Goal: Communication & Community: Participate in discussion

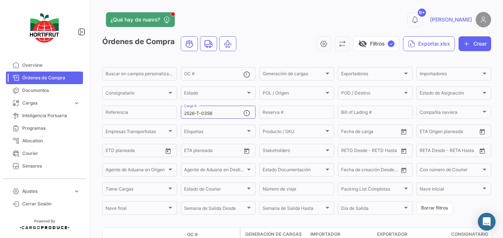
click at [223, 104] on div "2526-T-0356 Carga #" at bounding box center [213, 111] width 59 height 14
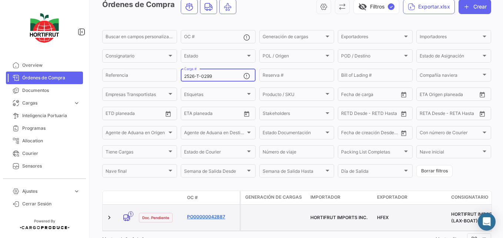
type input "2526-T-0299"
click at [208, 213] on link "PO00000042887" at bounding box center [212, 216] width 50 height 7
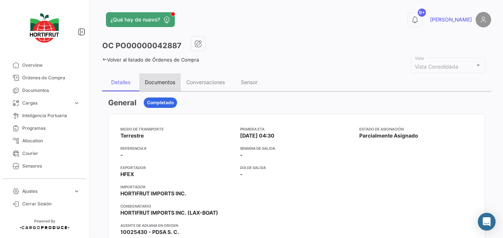
click at [157, 85] on div "Documentos" at bounding box center [160, 82] width 30 height 6
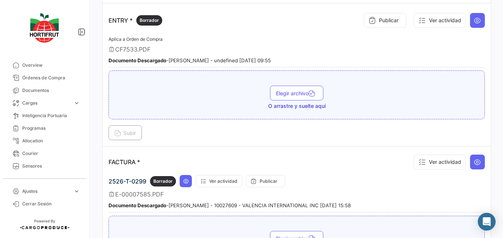
scroll to position [963, 0]
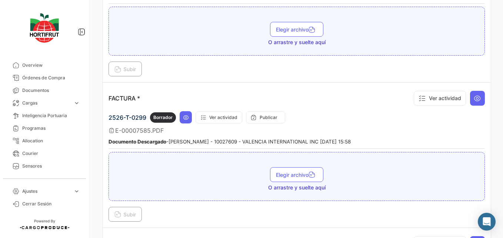
click at [222, 125] on div "2526-T-0299 Borrador Ver actividad Publicar E-00007585.PDF Documento Descargado…" at bounding box center [296, 129] width 376 height 37
click at [223, 121] on button "Ver actividad" at bounding box center [219, 117] width 47 height 12
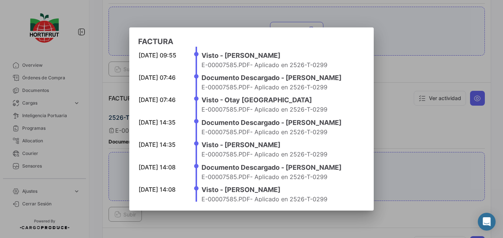
scroll to position [110, 0]
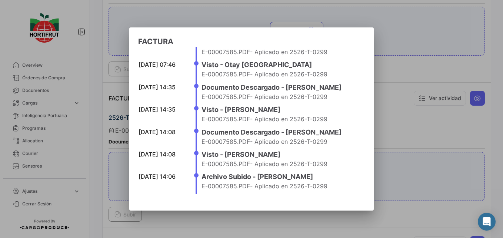
click at [397, 141] on div at bounding box center [251, 119] width 503 height 238
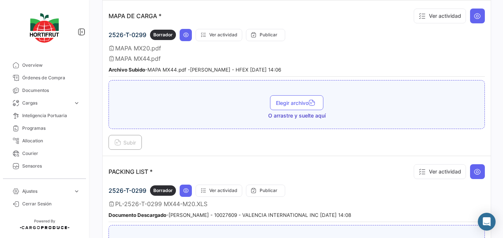
scroll to position [1185, 0]
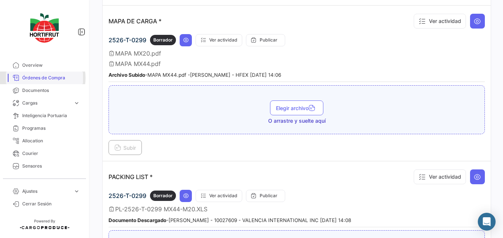
click at [40, 78] on span "Órdenes de Compra" at bounding box center [51, 77] width 58 height 7
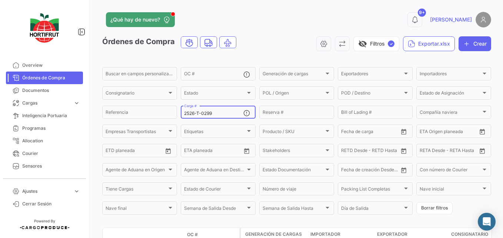
click at [221, 111] on input "2526-T-0299" at bounding box center [213, 113] width 59 height 5
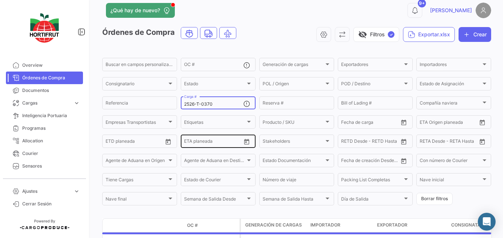
scroll to position [37, 0]
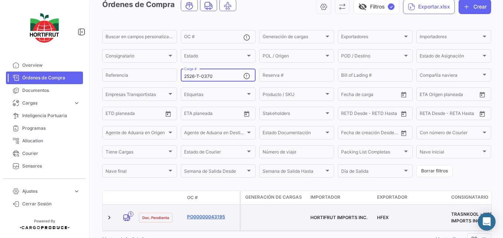
type input "2526-T-0370"
click at [215, 213] on link "PO00000043195" at bounding box center [212, 216] width 50 height 7
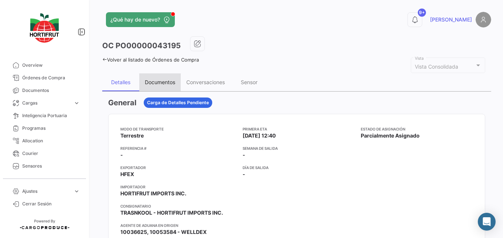
click at [154, 80] on div "Documentos" at bounding box center [160, 82] width 30 height 6
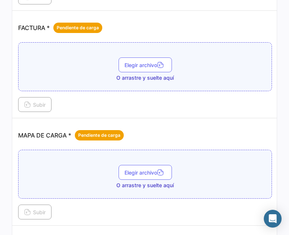
scroll to position [926, 0]
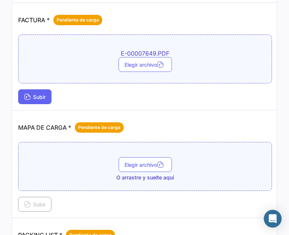
click at [35, 97] on span "Subir" at bounding box center [34, 97] width 21 height 6
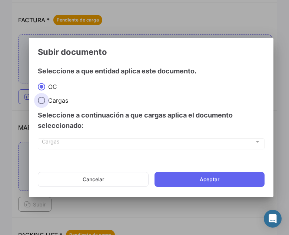
click at [50, 98] on span "Cargas" at bounding box center [56, 100] width 23 height 7
click at [45, 98] on input "Cargas" at bounding box center [41, 100] width 7 height 7
radio input "true"
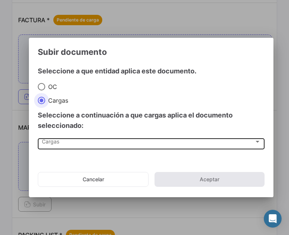
click at [46, 148] on div "Cargas Cargas" at bounding box center [151, 143] width 219 height 13
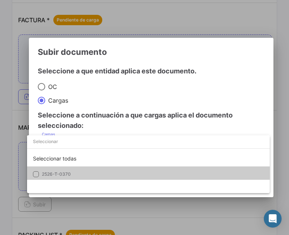
click at [50, 170] on mat-option "2526-T-0370" at bounding box center [148, 174] width 243 height 16
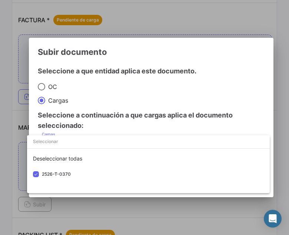
click at [110, 110] on div at bounding box center [144, 117] width 289 height 235
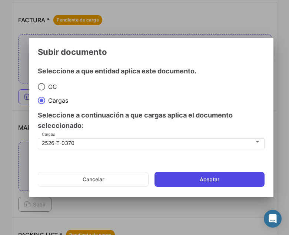
click at [183, 180] on button "Aceptar" at bounding box center [209, 179] width 110 height 15
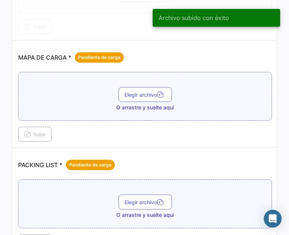
scroll to position [1000, 0]
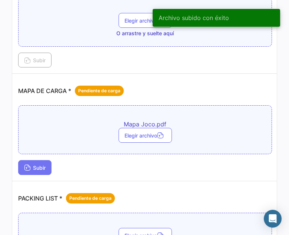
click at [30, 172] on button "Subir" at bounding box center [34, 167] width 33 height 15
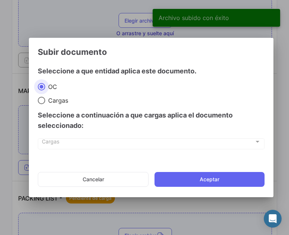
click at [53, 102] on span "Cargas" at bounding box center [56, 100] width 23 height 7
click at [45, 102] on input "Cargas" at bounding box center [41, 100] width 7 height 7
radio input "true"
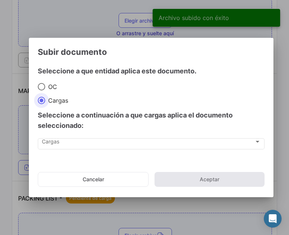
click at [55, 152] on div "Cargas Cargas" at bounding box center [151, 147] width 227 height 19
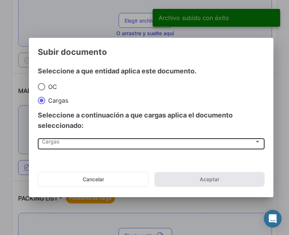
click at [54, 145] on span "Cargas" at bounding box center [148, 143] width 212 height 6
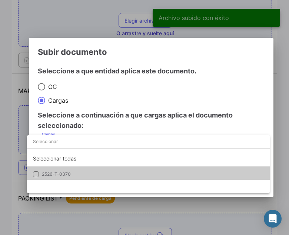
click at [54, 175] on span "2526-T-0370" at bounding box center [56, 174] width 29 height 6
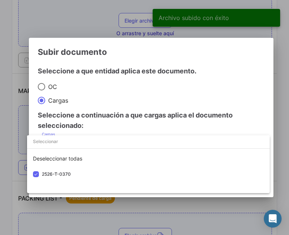
click at [132, 118] on div at bounding box center [144, 117] width 289 height 235
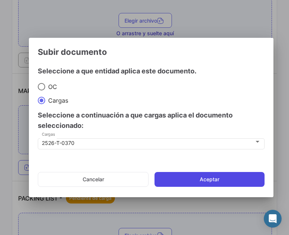
click at [183, 173] on button "Aceptar" at bounding box center [209, 179] width 110 height 15
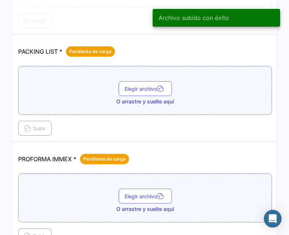
scroll to position [1148, 0]
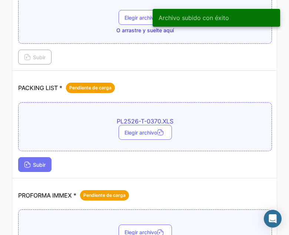
click at [32, 163] on span "Subir" at bounding box center [34, 164] width 21 height 6
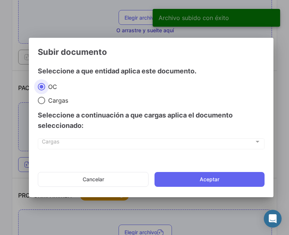
click at [65, 97] on span "Cargas" at bounding box center [56, 100] width 23 height 7
click at [45, 97] on input "Cargas" at bounding box center [41, 100] width 7 height 7
radio input "true"
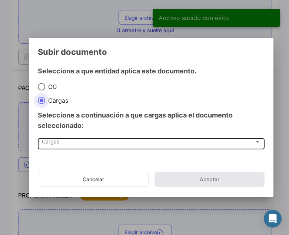
click at [58, 148] on div "Cargas Cargas" at bounding box center [151, 143] width 219 height 13
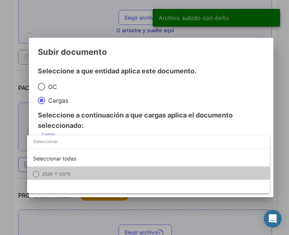
click at [43, 174] on span "2526-T-0370" at bounding box center [56, 174] width 29 height 6
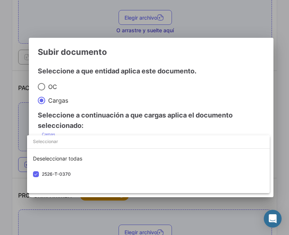
click at [85, 117] on div at bounding box center [144, 117] width 289 height 235
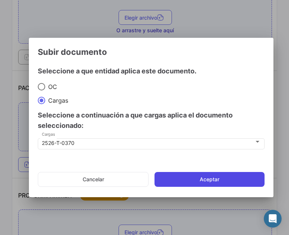
click at [178, 179] on button "Aceptar" at bounding box center [209, 179] width 110 height 15
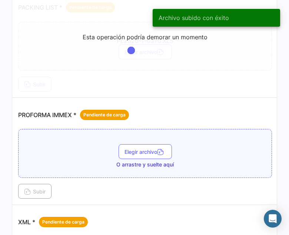
scroll to position [1259, 0]
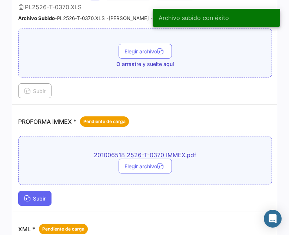
click at [30, 204] on button "Subir" at bounding box center [34, 198] width 33 height 15
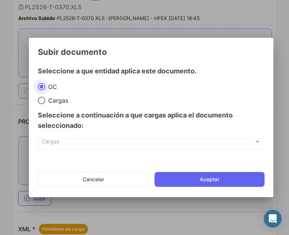
click at [49, 101] on span "Cargas" at bounding box center [56, 100] width 23 height 7
click at [45, 101] on input "Cargas" at bounding box center [41, 100] width 7 height 7
radio input "true"
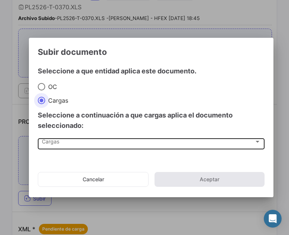
click at [53, 138] on div "Cargas Cargas" at bounding box center [151, 143] width 219 height 13
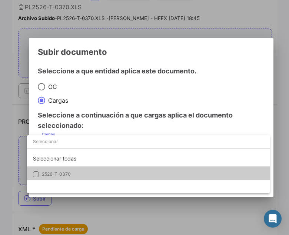
click at [54, 174] on span "2526-T-0370" at bounding box center [56, 174] width 29 height 6
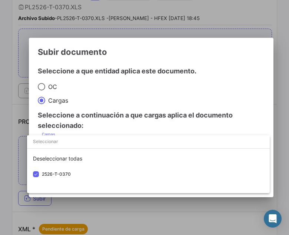
click at [103, 113] on div at bounding box center [144, 117] width 289 height 235
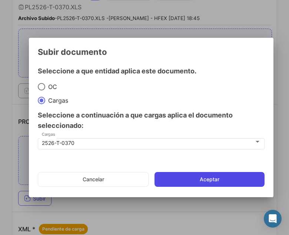
click at [172, 176] on button "Aceptar" at bounding box center [209, 179] width 110 height 15
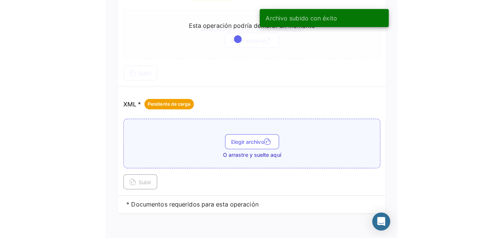
scroll to position [1391, 0]
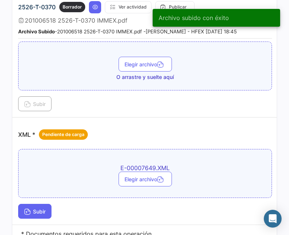
click at [27, 210] on icon at bounding box center [27, 212] width 7 height 7
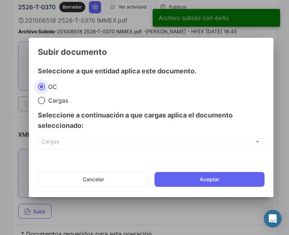
click at [55, 104] on span "Cargas" at bounding box center [56, 100] width 23 height 7
click at [45, 104] on input "Cargas" at bounding box center [41, 100] width 7 height 7
radio input "true"
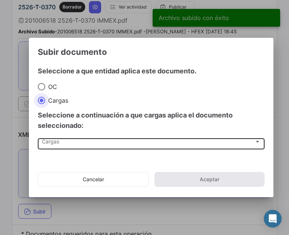
click at [55, 143] on span "Cargas" at bounding box center [148, 143] width 212 height 6
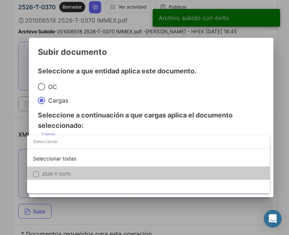
click at [45, 179] on mat-option "2526-T-0370" at bounding box center [148, 174] width 243 height 16
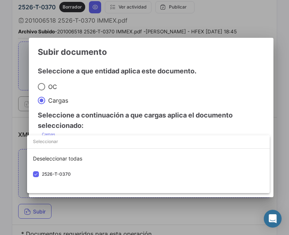
click at [100, 111] on div at bounding box center [144, 117] width 289 height 235
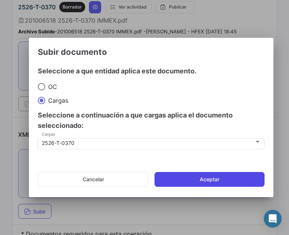
click at [173, 176] on button "Aceptar" at bounding box center [209, 179] width 110 height 15
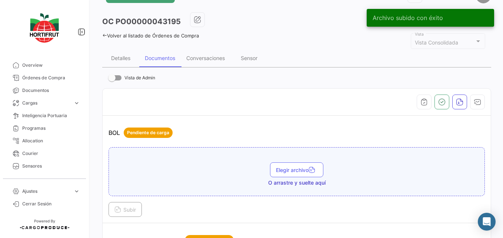
scroll to position [0, 0]
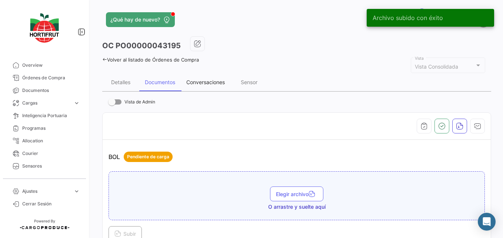
click at [225, 84] on div "Conversaciones" at bounding box center [205, 82] width 39 height 6
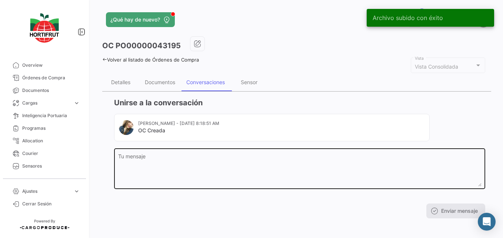
click at [180, 158] on textarea "Tu mensaje" at bounding box center [299, 170] width 363 height 33
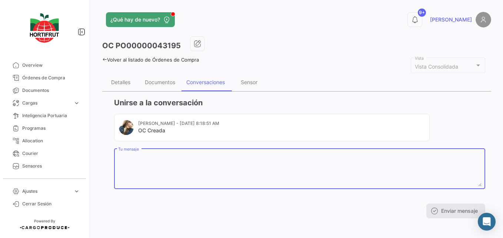
click at [156, 169] on textarea "Tu mensaje" at bounding box center [299, 170] width 363 height 33
paste textarea "B015919-2025864-B015920"
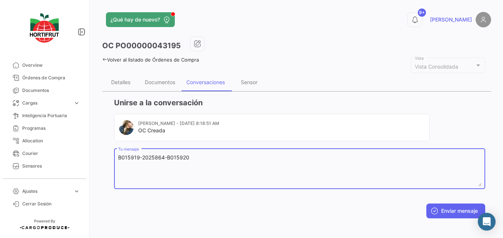
click at [121, 156] on textarea "B015919-2025864-B015920" at bounding box center [299, 170] width 363 height 33
click at [118, 156] on textarea "B015919-2025864-B015920" at bounding box center [299, 170] width 363 height 33
drag, startPoint x: 162, startPoint y: 158, endPoint x: 175, endPoint y: 157, distance: 13.4
click at [175, 157] on textarea "CINTAS: B015919-2025864-B015920" at bounding box center [299, 170] width 363 height 33
drag, startPoint x: 163, startPoint y: 158, endPoint x: 186, endPoint y: 156, distance: 22.6
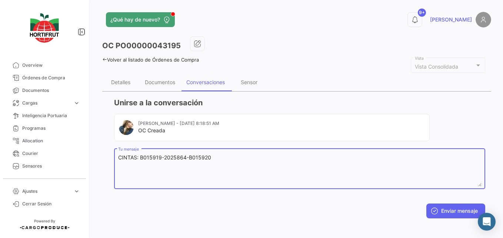
click at [186, 156] on textarea "CINTAS: B015919-2025864-B015920" at bounding box center [299, 170] width 363 height 33
click at [193, 160] on textarea "CINTAS: B015919-B015920" at bounding box center [299, 170] width 363 height 33
paste textarea "-2025864"
click at [209, 157] on textarea "CINTAS: B015919-B015920 SELLO: -2025864" at bounding box center [299, 170] width 363 height 33
type textarea "CINTAS: B015919-B015920 SELLO: 2025864"
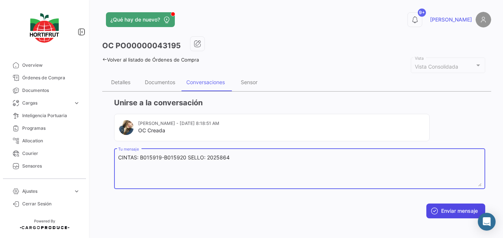
click at [443, 204] on button "Enviar mensaje" at bounding box center [455, 210] width 59 height 15
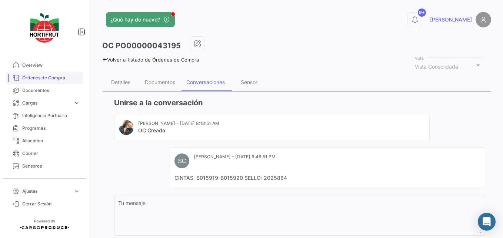
drag, startPoint x: 59, startPoint y: 79, endPoint x: 66, endPoint y: 81, distance: 7.7
click at [59, 79] on span "Órdenes de Compra" at bounding box center [51, 77] width 58 height 7
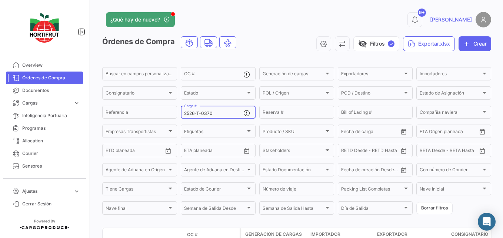
click at [215, 114] on input "2526-T-0370" at bounding box center [213, 113] width 59 height 5
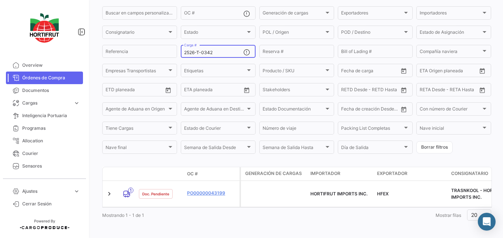
scroll to position [62, 0]
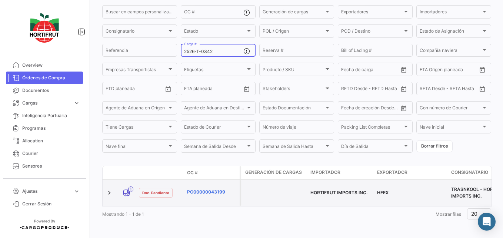
type input "2526-T-0342"
click at [208, 189] on link "PO00000043199" at bounding box center [212, 191] width 50 height 7
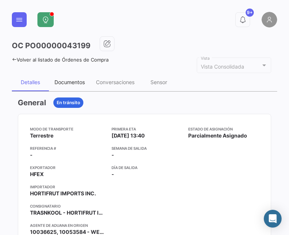
click at [76, 84] on div "Documentos" at bounding box center [69, 82] width 30 height 6
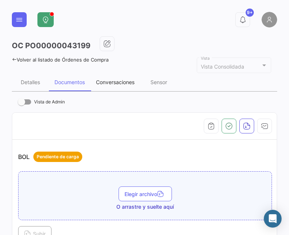
click at [113, 84] on div "Conversaciones" at bounding box center [115, 82] width 39 height 6
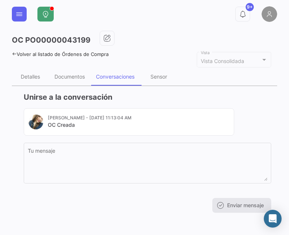
scroll to position [7, 0]
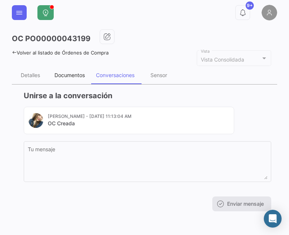
click at [78, 79] on div "Documentos" at bounding box center [69, 75] width 41 height 18
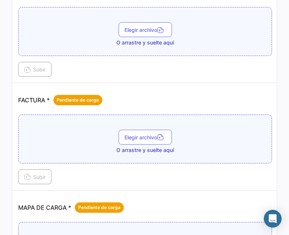
scroll to position [889, 0]
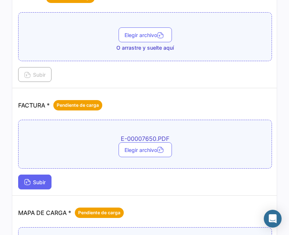
click at [37, 183] on span "Subir" at bounding box center [34, 182] width 21 height 6
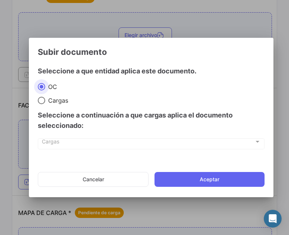
click at [49, 100] on span "Cargas" at bounding box center [56, 100] width 23 height 7
click at [45, 100] on input "Cargas" at bounding box center [41, 100] width 7 height 7
radio input "true"
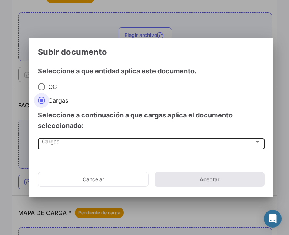
click at [50, 146] on div "Cargas Cargas" at bounding box center [151, 143] width 219 height 13
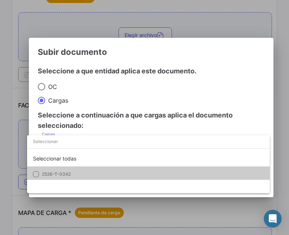
click at [53, 172] on span "2526-T-0342" at bounding box center [56, 174] width 29 height 6
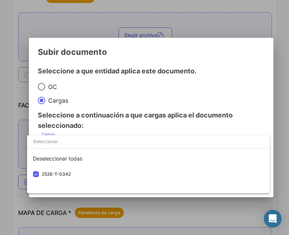
click at [84, 123] on div at bounding box center [144, 117] width 289 height 235
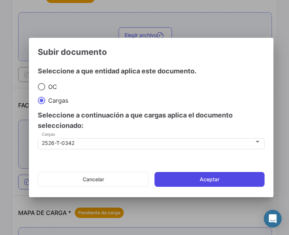
click at [182, 177] on button "Aceptar" at bounding box center [209, 179] width 110 height 15
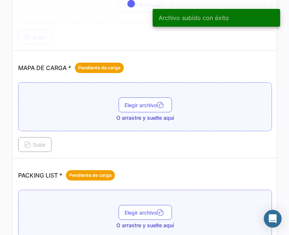
scroll to position [1037, 0]
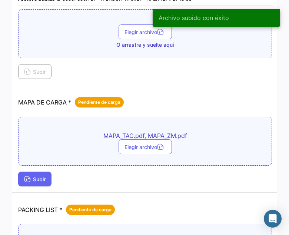
click at [34, 178] on span "Subir" at bounding box center [34, 179] width 21 height 6
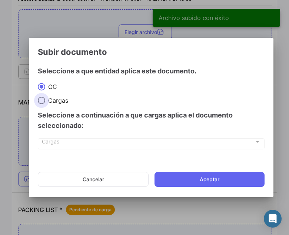
click at [59, 101] on span "Cargas" at bounding box center [56, 100] width 23 height 7
click at [45, 101] on input "Cargas" at bounding box center [41, 100] width 7 height 7
radio input "true"
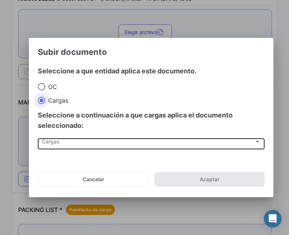
click at [51, 144] on span "Cargas" at bounding box center [148, 143] width 212 height 6
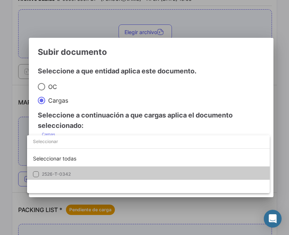
click at [51, 172] on span "2526-T-0342" at bounding box center [56, 174] width 29 height 6
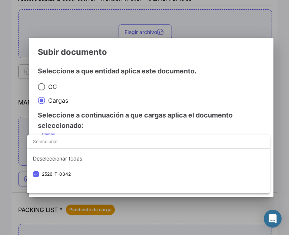
click at [116, 104] on div at bounding box center [144, 117] width 289 height 235
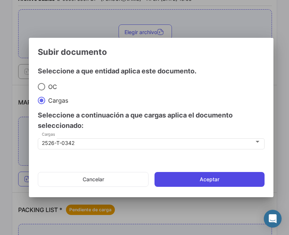
click at [205, 185] on button "Aceptar" at bounding box center [209, 179] width 110 height 15
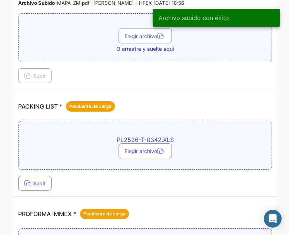
scroll to position [1259, 0]
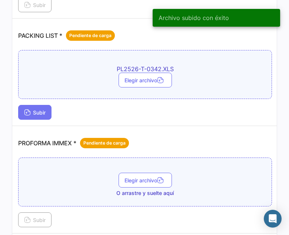
click at [46, 108] on button "Subir" at bounding box center [34, 112] width 33 height 15
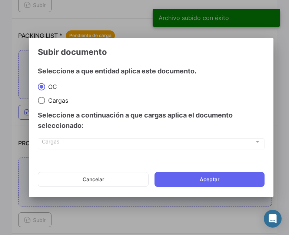
click at [53, 106] on div "Seleccione a continuación a que cargas aplica el documento seleccionado:" at bounding box center [151, 120] width 227 height 33
click at [48, 102] on span "Cargas" at bounding box center [56, 100] width 23 height 7
click at [45, 102] on input "Cargas" at bounding box center [41, 100] width 7 height 7
radio input "true"
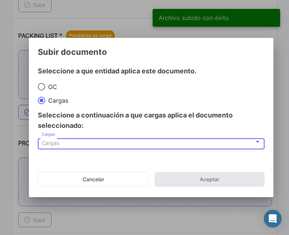
click at [42, 146] on span "Cargas" at bounding box center [50, 143] width 17 height 6
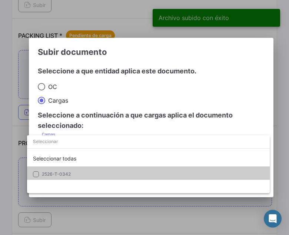
click at [45, 174] on span "2526-T-0342" at bounding box center [56, 174] width 29 height 6
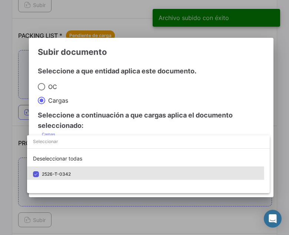
click at [101, 124] on div at bounding box center [144, 117] width 289 height 235
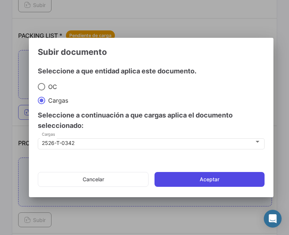
click at [160, 176] on button "Aceptar" at bounding box center [209, 179] width 110 height 15
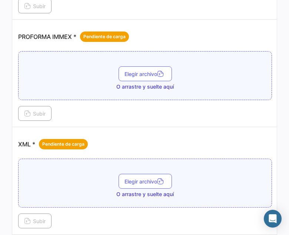
scroll to position [1370, 0]
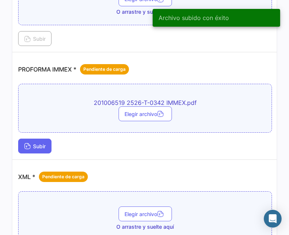
click at [40, 146] on span "Subir" at bounding box center [34, 146] width 21 height 6
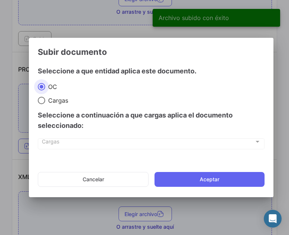
click at [60, 99] on span "Cargas" at bounding box center [56, 100] width 23 height 7
click at [45, 99] on input "Cargas" at bounding box center [41, 100] width 7 height 7
radio input "true"
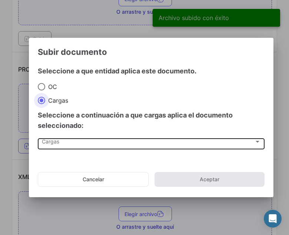
click at [57, 140] on span "Cargas" at bounding box center [148, 143] width 212 height 6
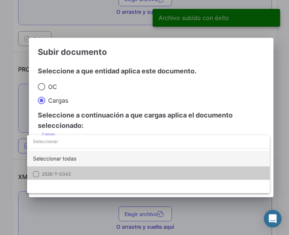
drag, startPoint x: 45, startPoint y: 168, endPoint x: 59, endPoint y: 154, distance: 19.9
click at [45, 168] on mat-option "2526-T-0342" at bounding box center [148, 174] width 243 height 16
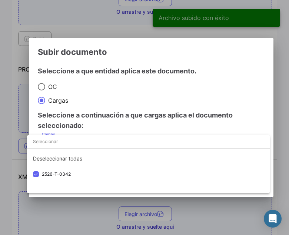
click at [90, 113] on div at bounding box center [144, 117] width 289 height 235
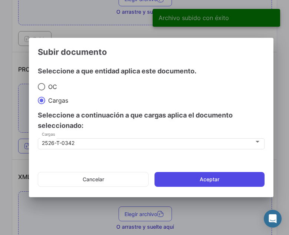
click at [176, 175] on button "Aceptar" at bounding box center [209, 179] width 110 height 15
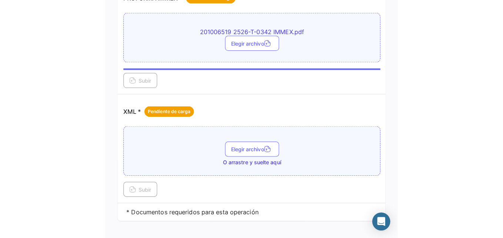
scroll to position [1444, 0]
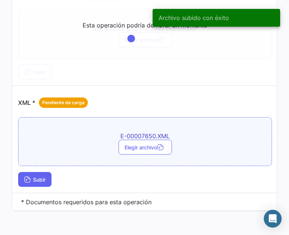
click at [40, 180] on span "Subir" at bounding box center [34, 179] width 21 height 6
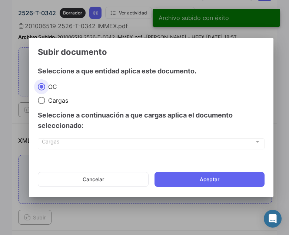
click at [57, 100] on span "Cargas" at bounding box center [56, 100] width 23 height 7
click at [45, 100] on input "Cargas" at bounding box center [41, 100] width 7 height 7
radio input "true"
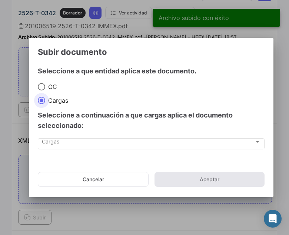
click at [44, 149] on div "Cargas Cargas" at bounding box center [151, 147] width 227 height 19
click at [48, 151] on div "Cargas Cargas" at bounding box center [151, 147] width 227 height 19
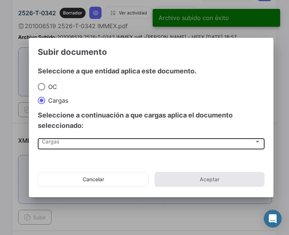
click at [48, 148] on div "Cargas Cargas" at bounding box center [151, 143] width 219 height 13
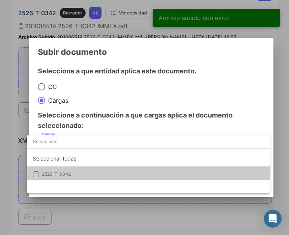
click at [51, 167] on mat-option "2526-T-0342" at bounding box center [148, 174] width 243 height 16
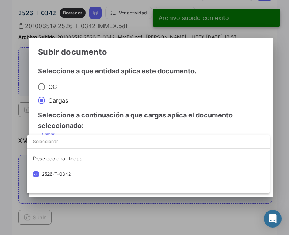
click at [115, 97] on div at bounding box center [144, 117] width 289 height 235
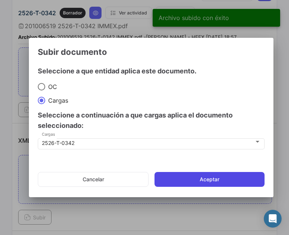
click at [203, 172] on button "Aceptar" at bounding box center [209, 179] width 110 height 15
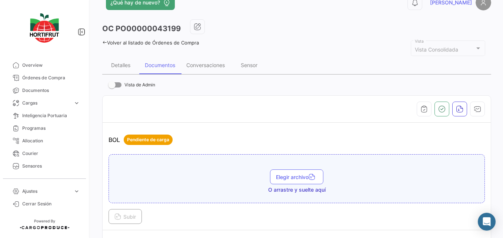
scroll to position [0, 0]
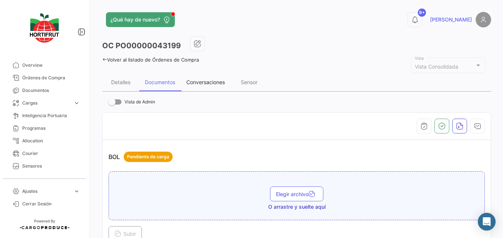
click at [208, 81] on div "Conversaciones" at bounding box center [205, 82] width 39 height 6
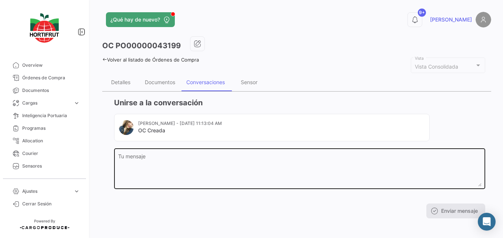
click at [203, 161] on textarea "Tu mensaje" at bounding box center [299, 170] width 363 height 33
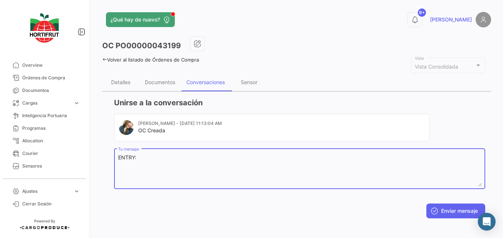
paste textarea "[PHONE_NUMBER]"
type textarea "ENTRY: [PHONE_NUMBER]"
click at [455, 213] on button "Enviar mensaje" at bounding box center [455, 210] width 59 height 15
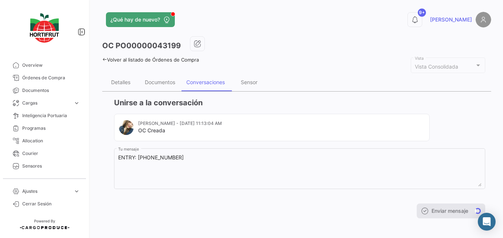
click at [361, 97] on h3 "Unirse a la conversación" at bounding box center [299, 102] width 371 height 10
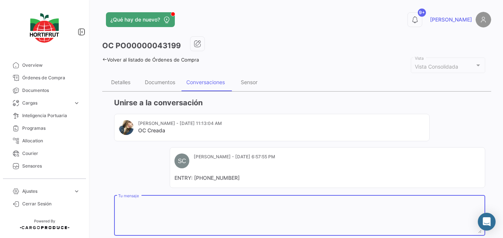
click at [196, 210] on textarea "Tu mensaje" at bounding box center [299, 216] width 363 height 33
paste textarea "A18057 - 20250813 - A18058"
click at [117, 203] on div "A18057 - 20250813 - A18058 Tu mensaje" at bounding box center [299, 215] width 371 height 42
click at [119, 203] on textarea "A18057 - 20250813 - A18058" at bounding box center [299, 216] width 363 height 33
click at [212, 201] on textarea "CINTAS:A18057 - - A18058" at bounding box center [299, 216] width 363 height 33
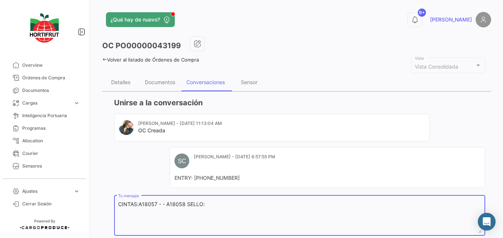
paste textarea "20250813"
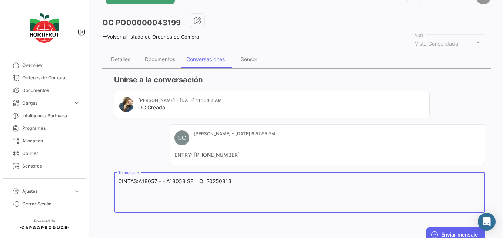
scroll to position [51, 0]
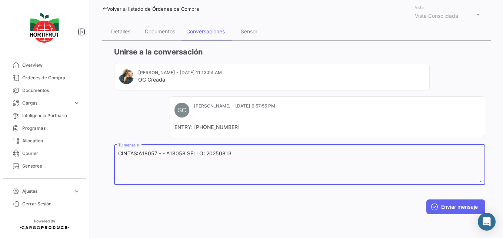
type textarea "CINTAS:A18057 - - A18058 SELLO: 20250813"
click at [452, 210] on button "Enviar mensaje" at bounding box center [455, 206] width 59 height 15
